Goal: Information Seeking & Learning: Learn about a topic

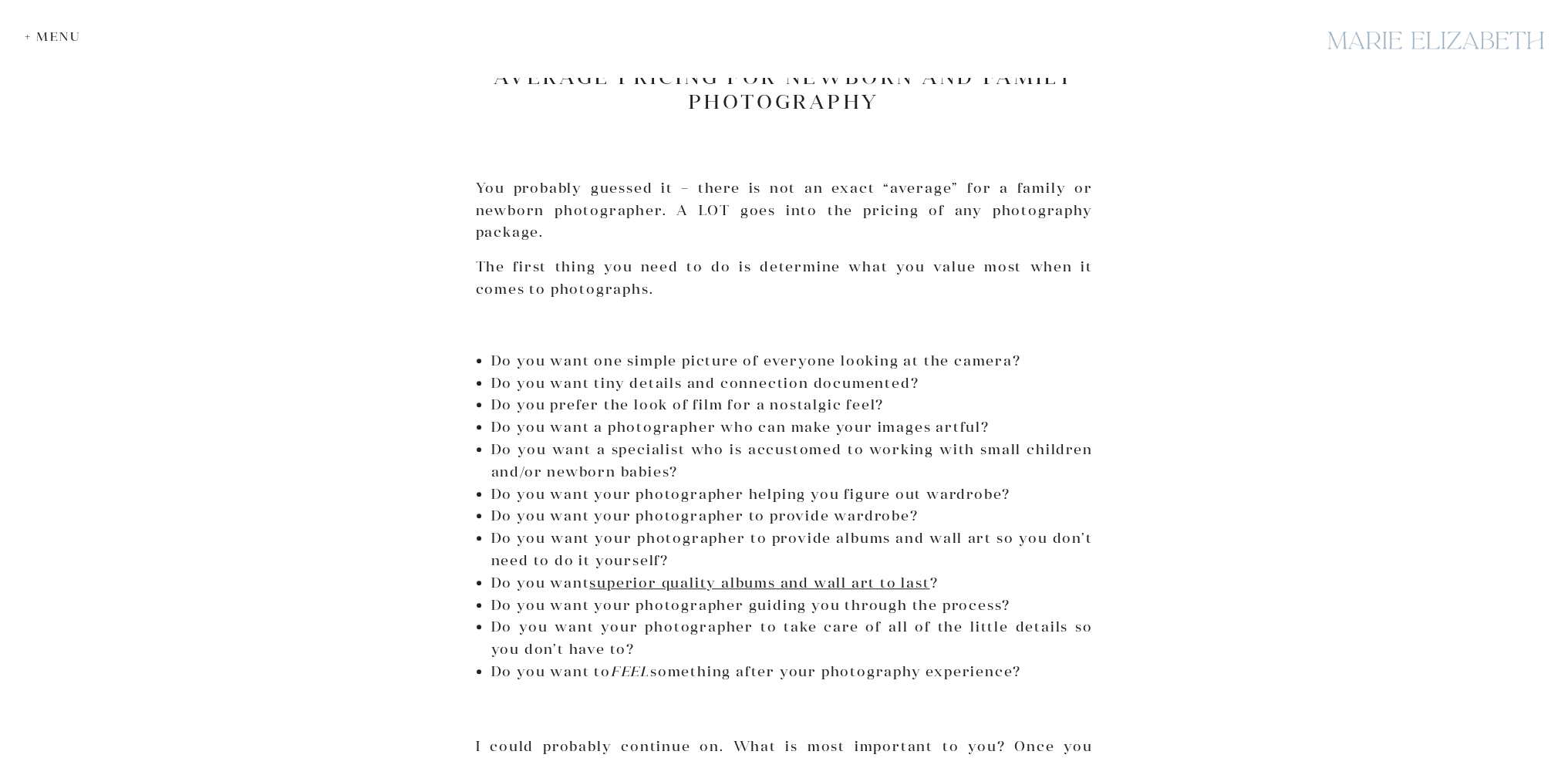
scroll to position [1389, 0]
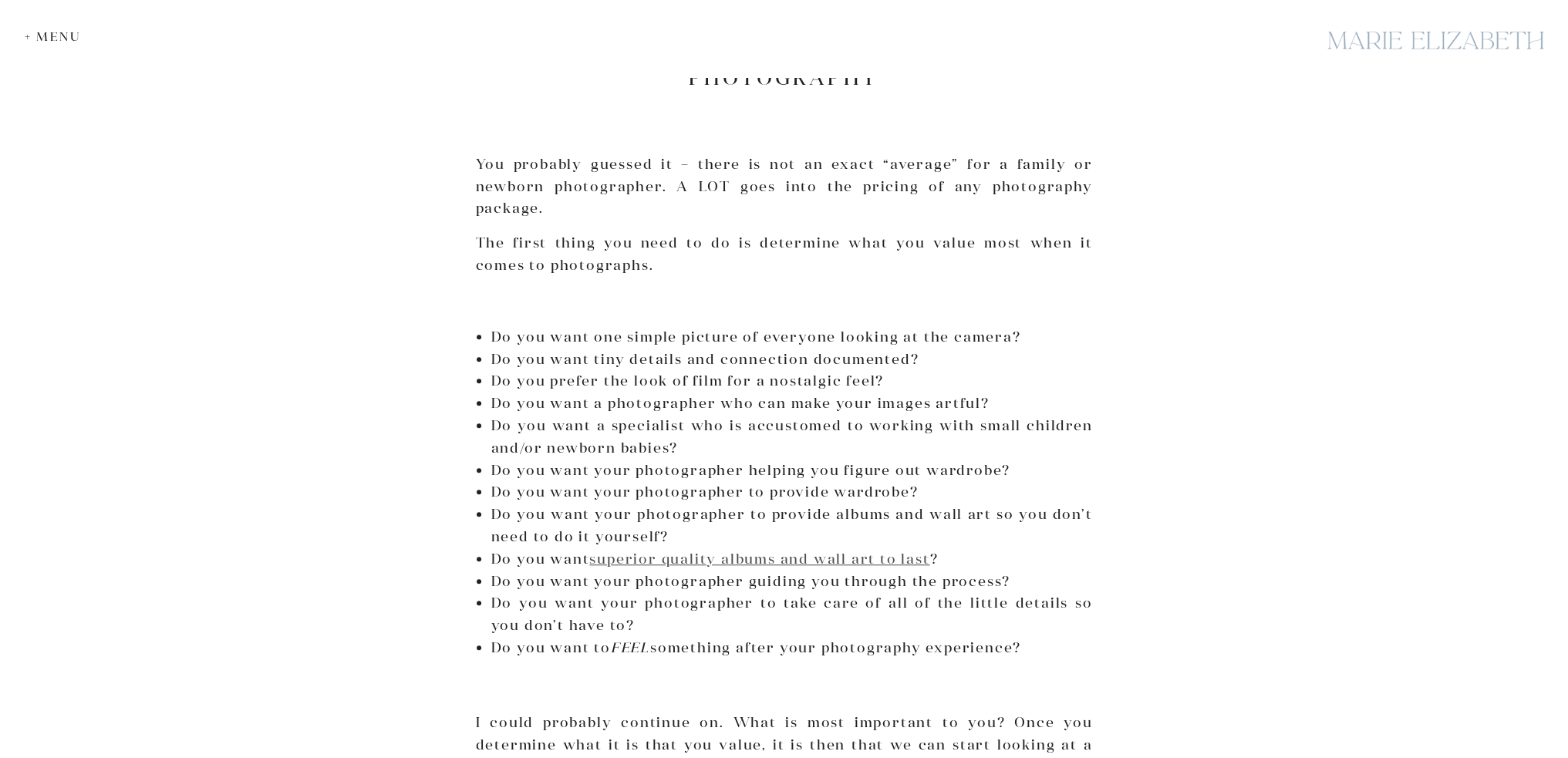
click at [842, 550] on link "superior quality albums and wall art to last" at bounding box center [759, 559] width 340 height 18
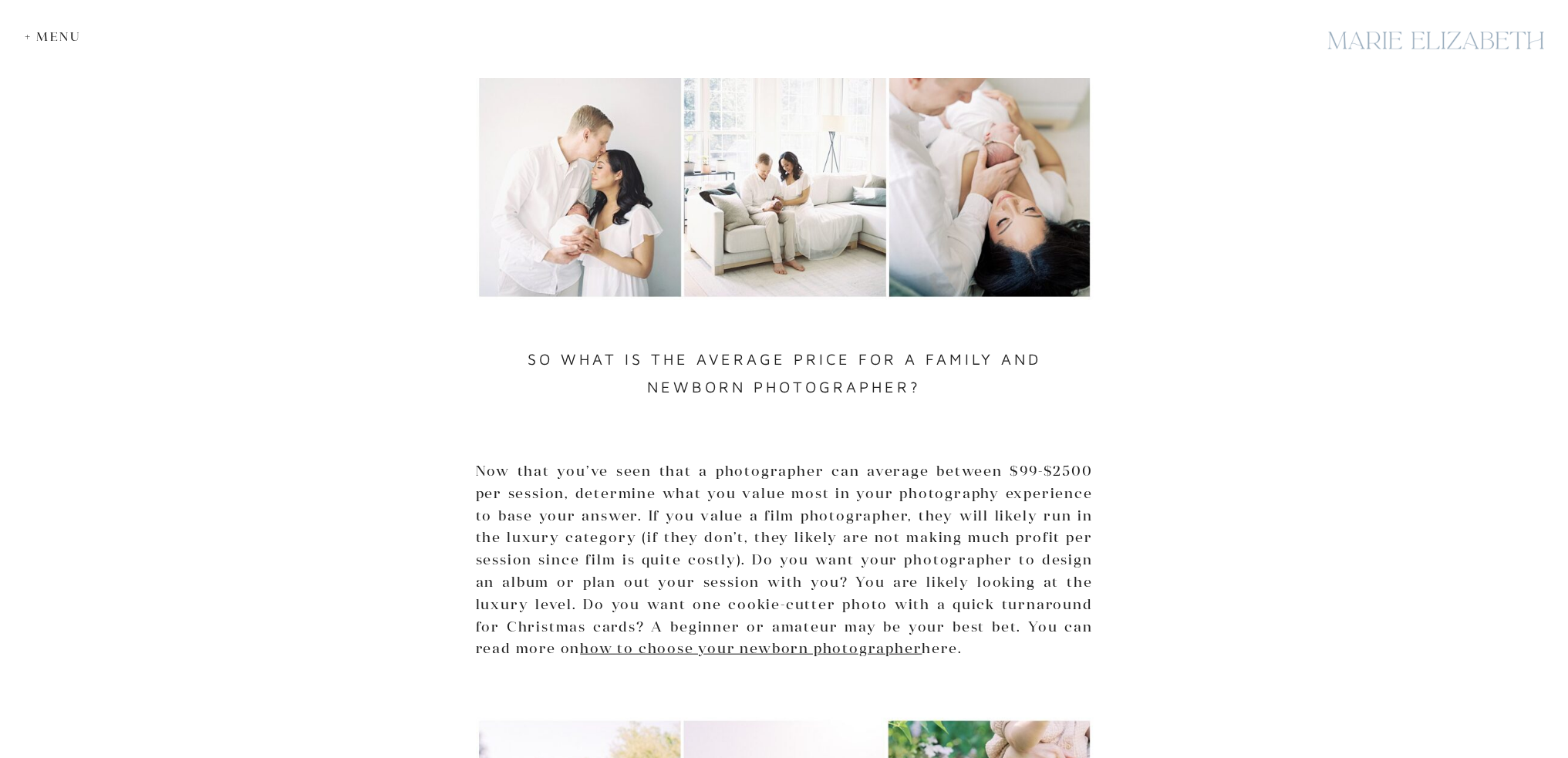
scroll to position [4475, 0]
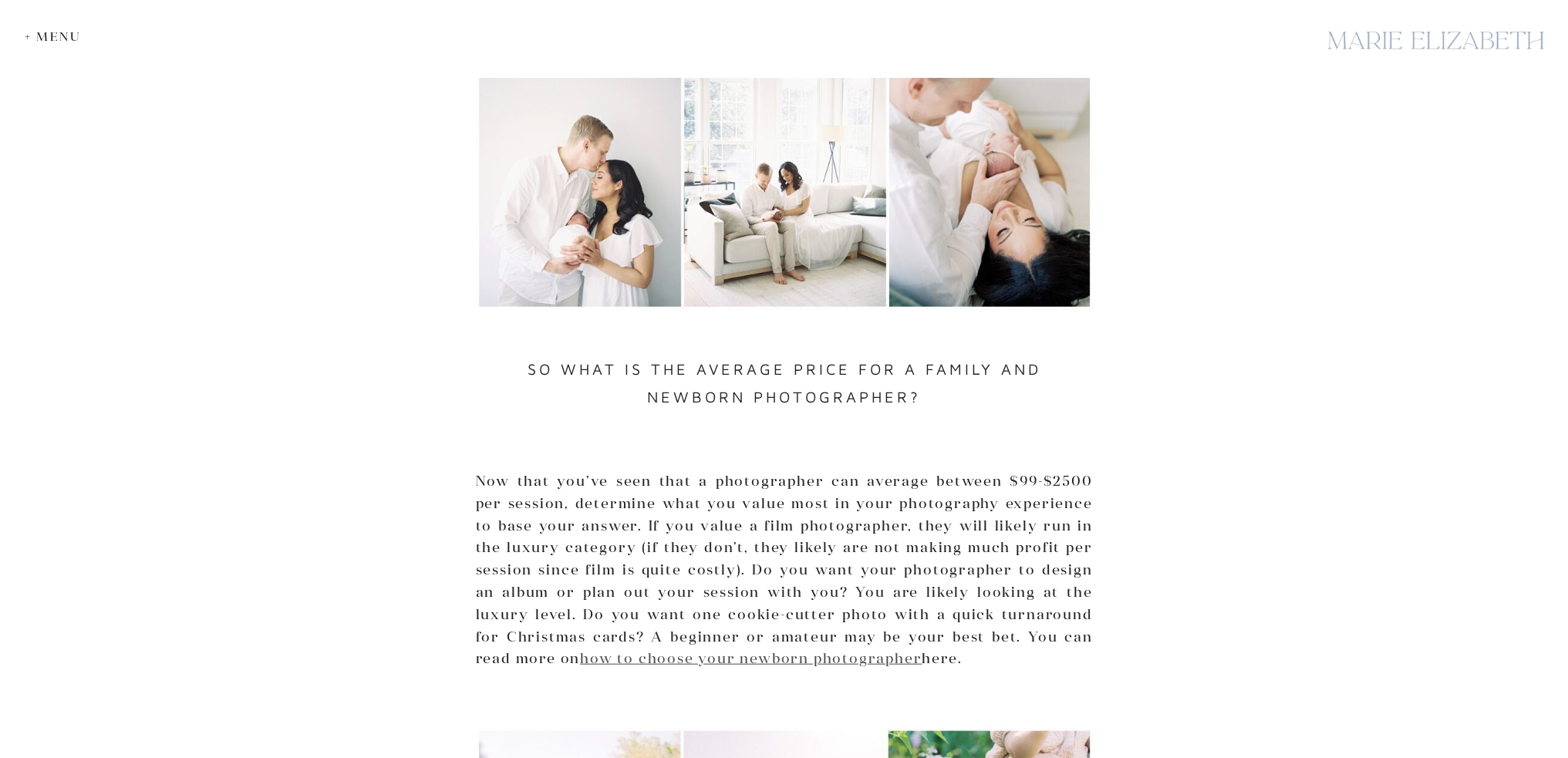
click at [725, 650] on link "how to choose your newborn photographer" at bounding box center [751, 658] width 342 height 18
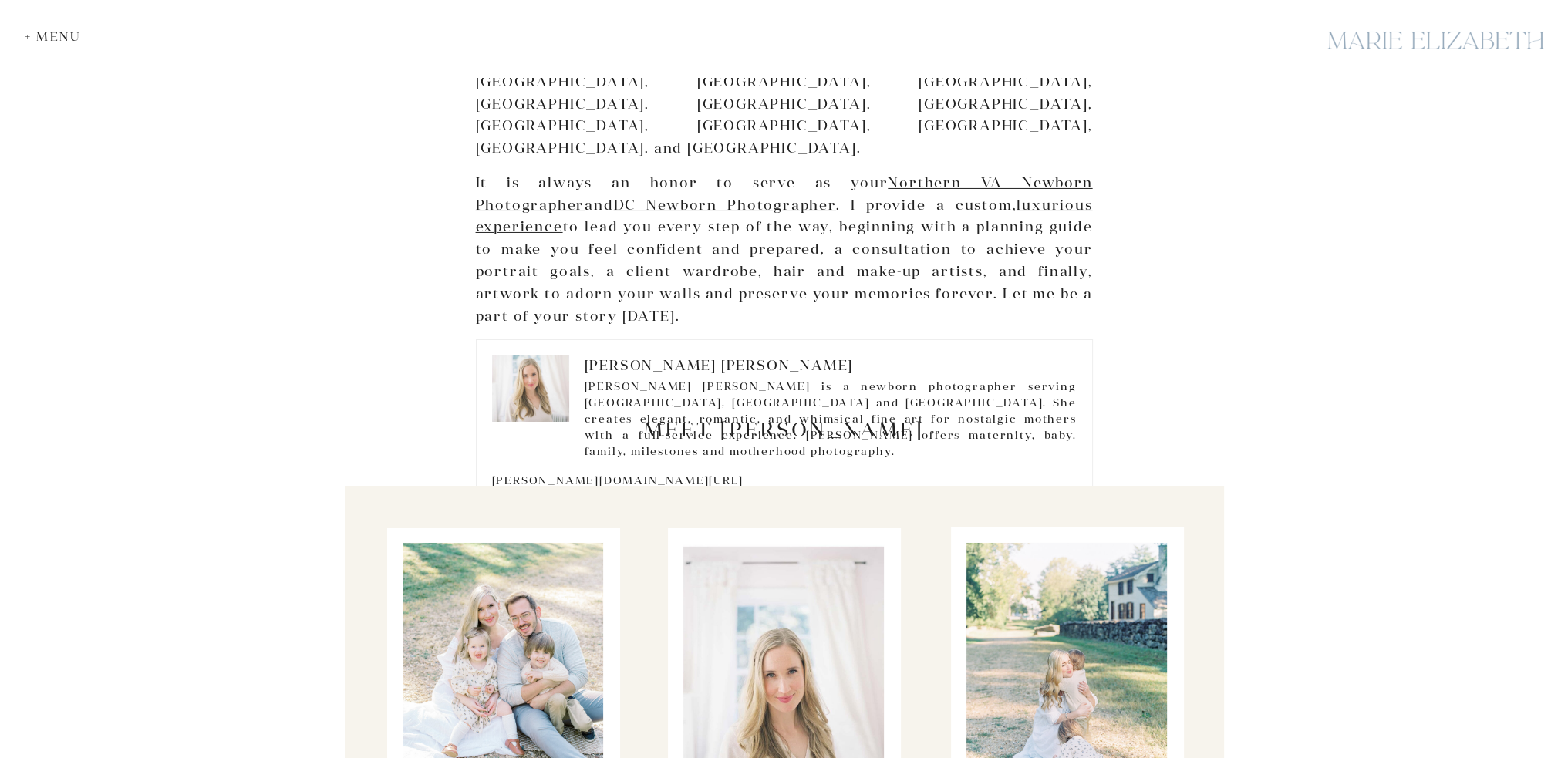
scroll to position [7637, 0]
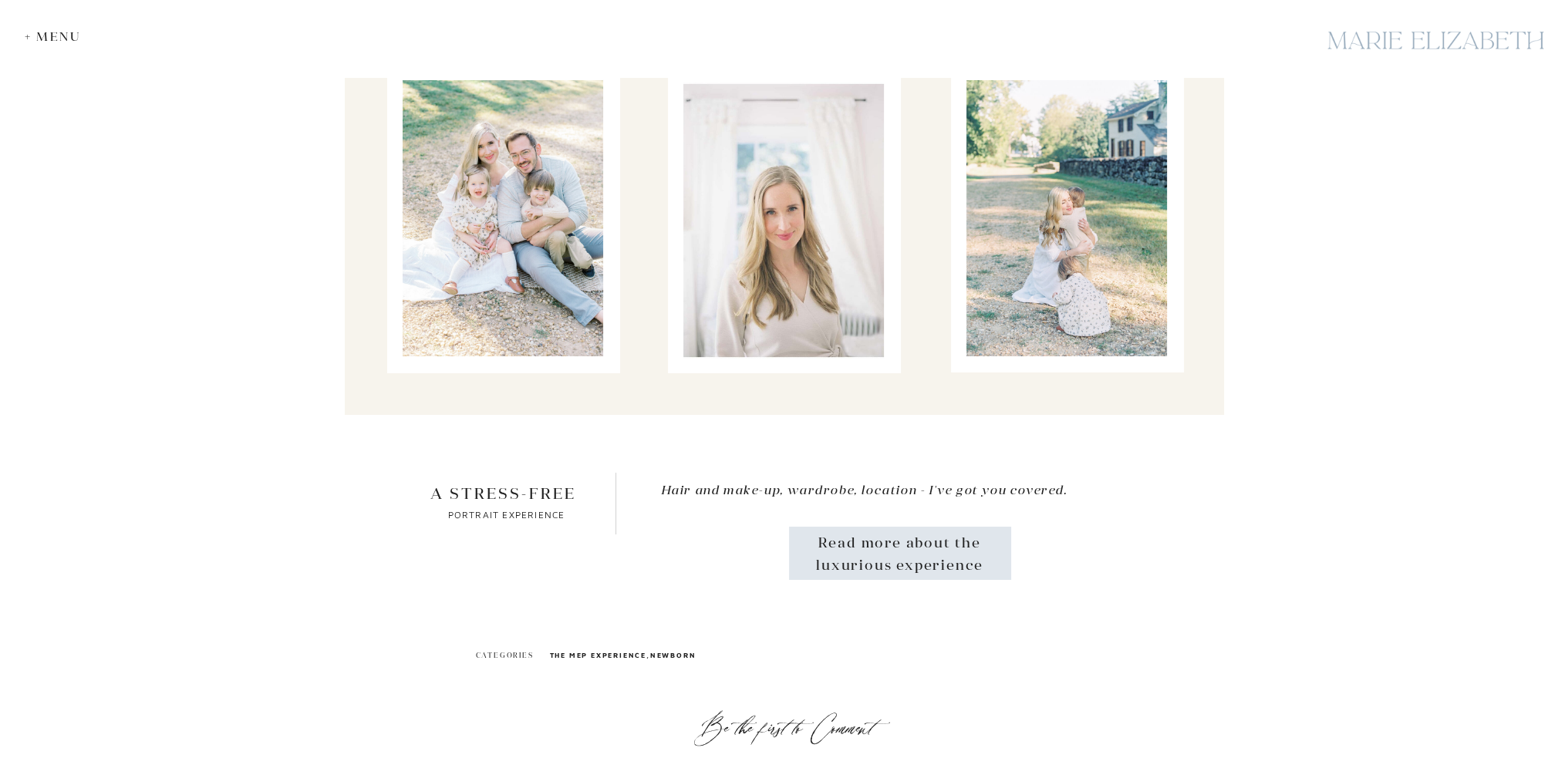
click at [938, 549] on p "Read more about the luxurious experience" at bounding box center [900, 553] width 181 height 42
